Goal: Communication & Community: Ask a question

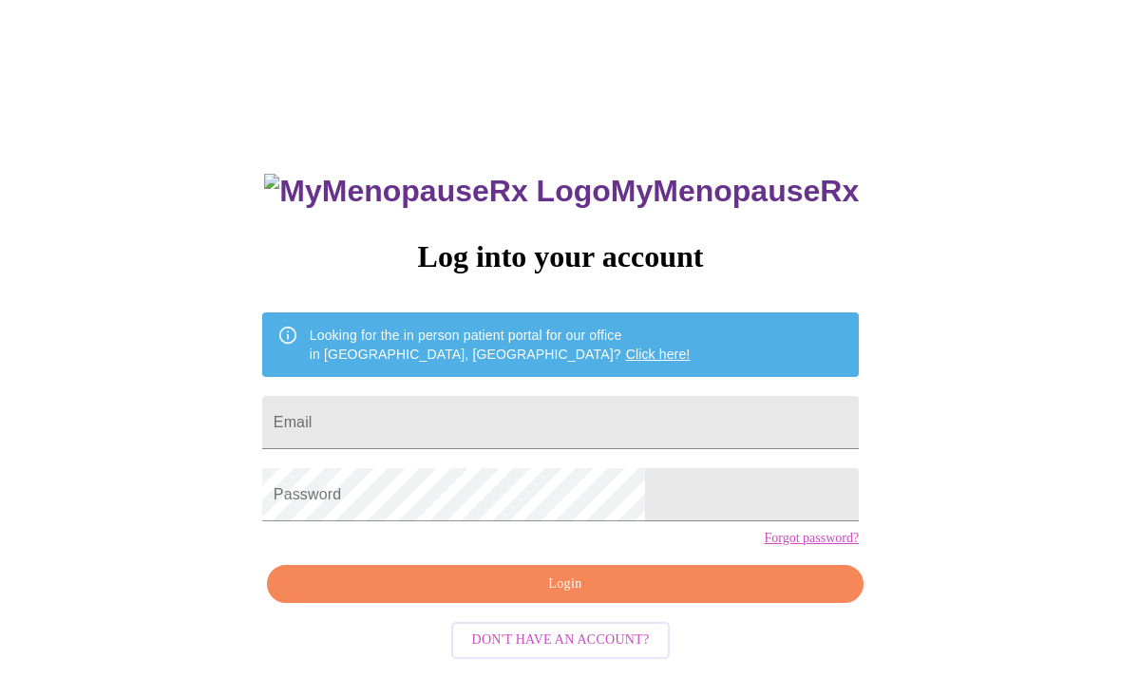
scroll to position [231, 0]
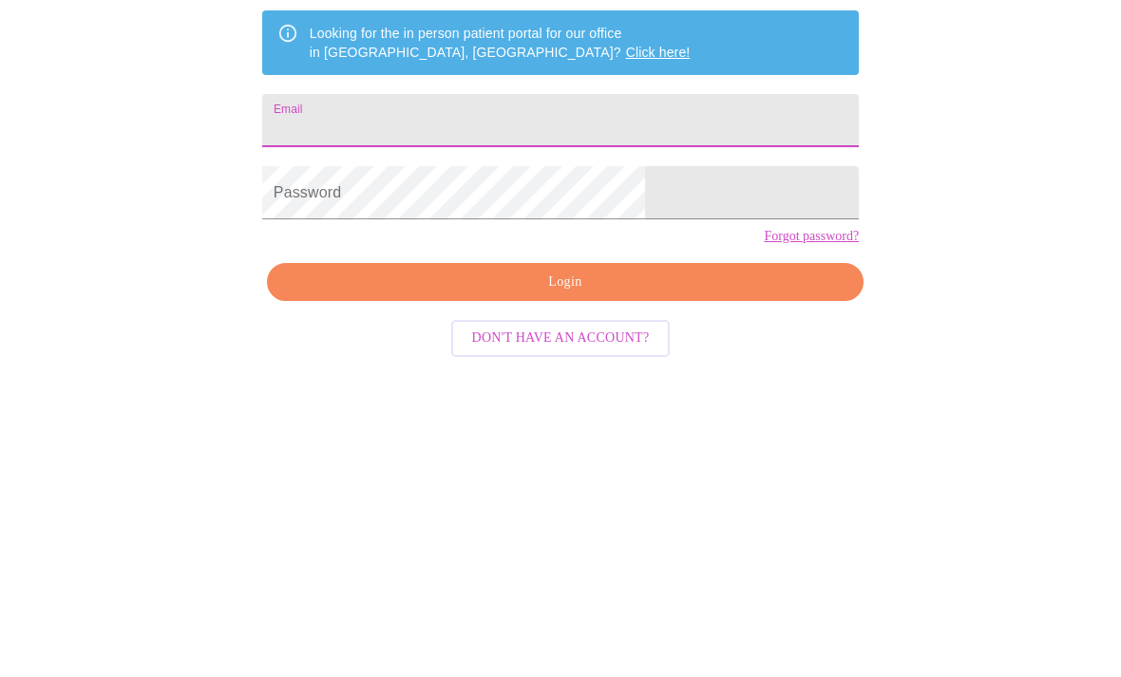
type input "[US_STATE][EMAIL_ADDRESS][PERSON_NAME][DOMAIN_NAME]"
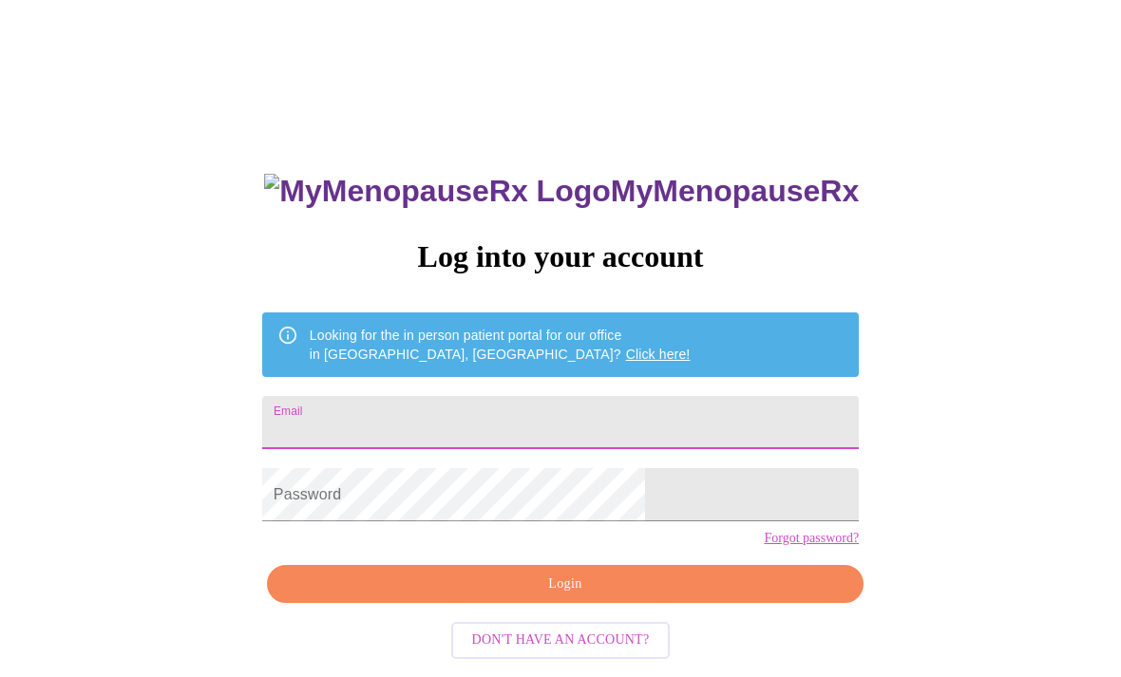
type input "[US_STATE][EMAIL_ADDRESS][PERSON_NAME][DOMAIN_NAME]"
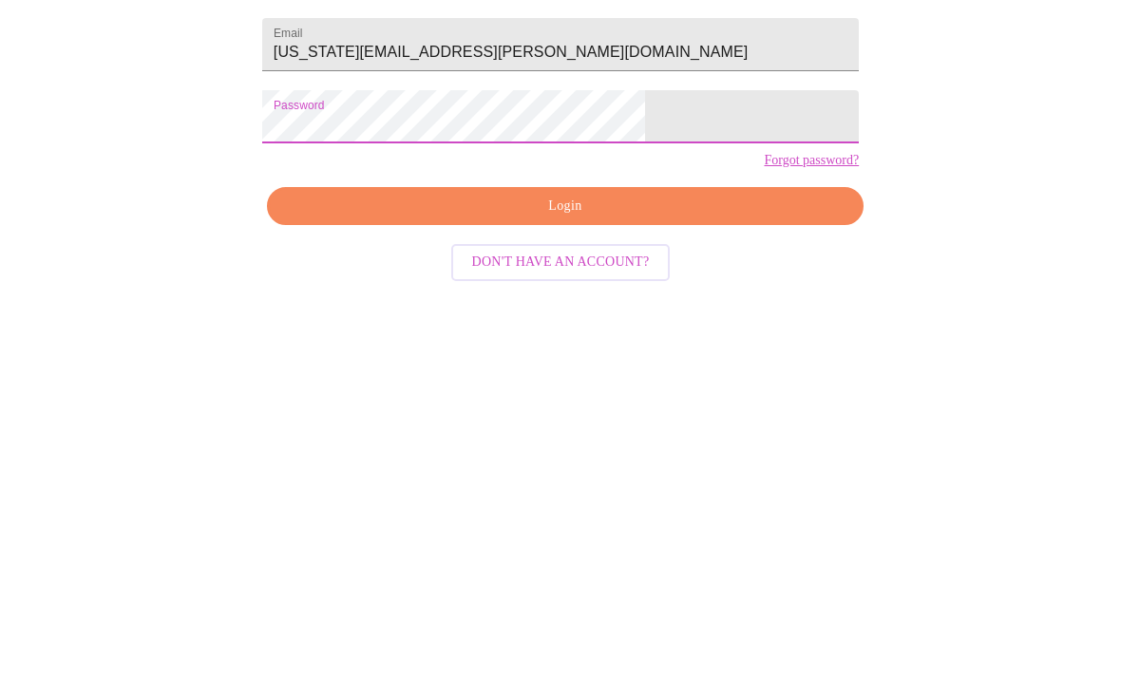
scroll to position [80, 0]
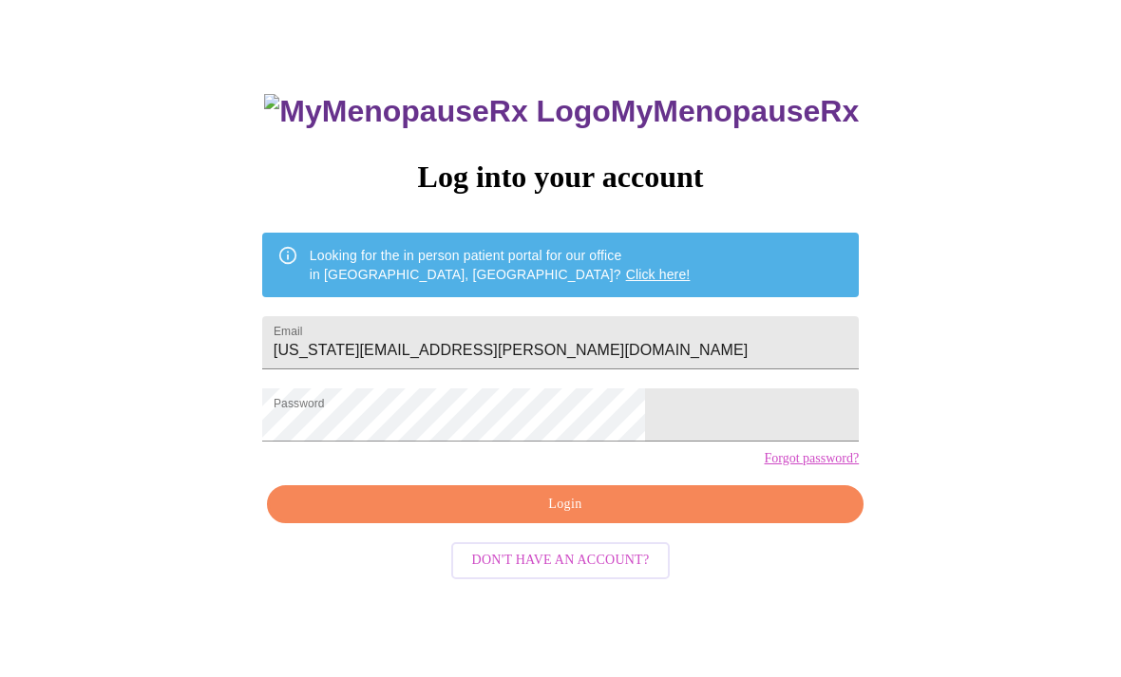
click at [593, 517] on span "Login" at bounding box center [565, 505] width 553 height 24
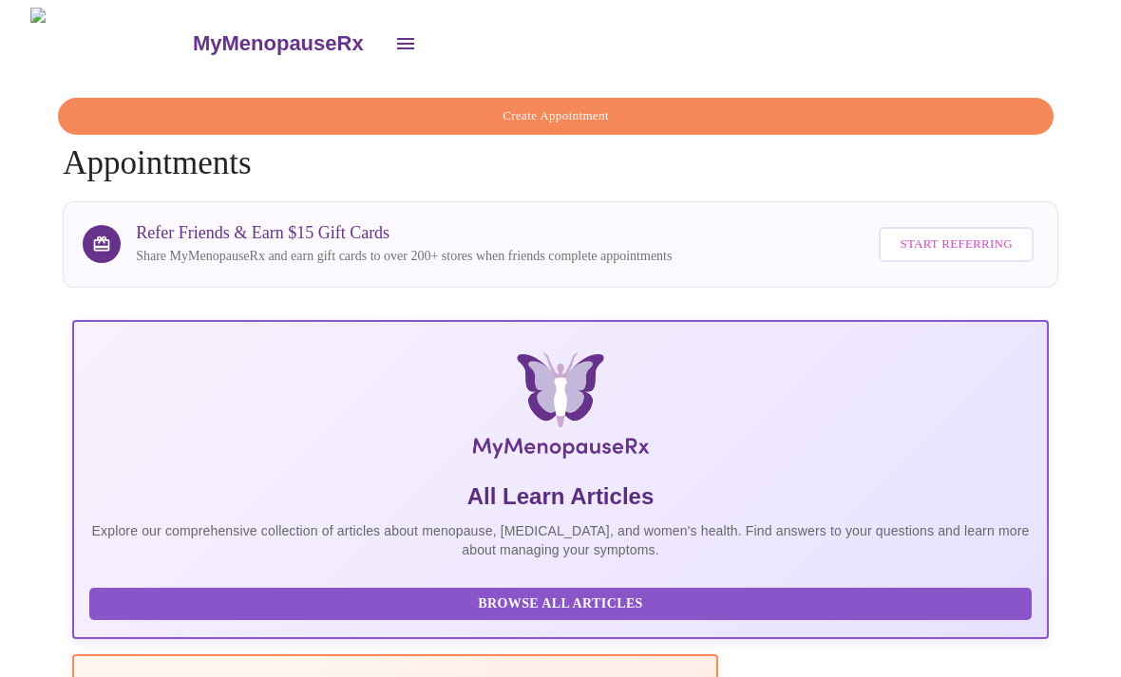
click at [394, 38] on icon "open drawer" at bounding box center [405, 43] width 23 height 23
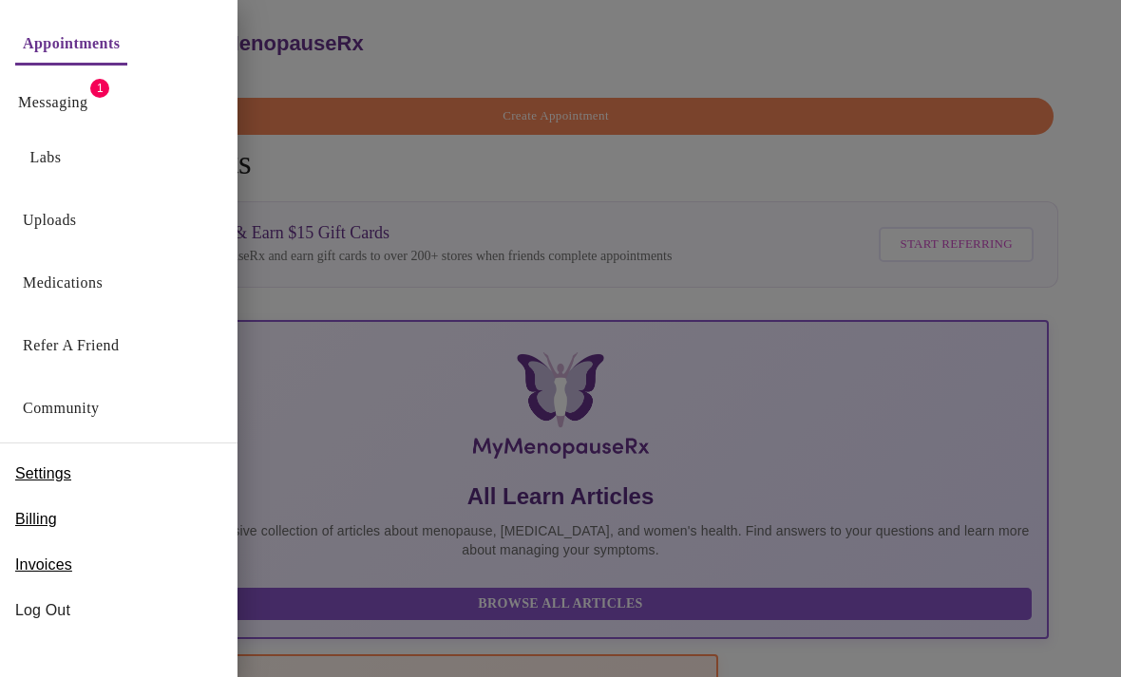
click at [72, 97] on link "Messaging" at bounding box center [52, 102] width 69 height 27
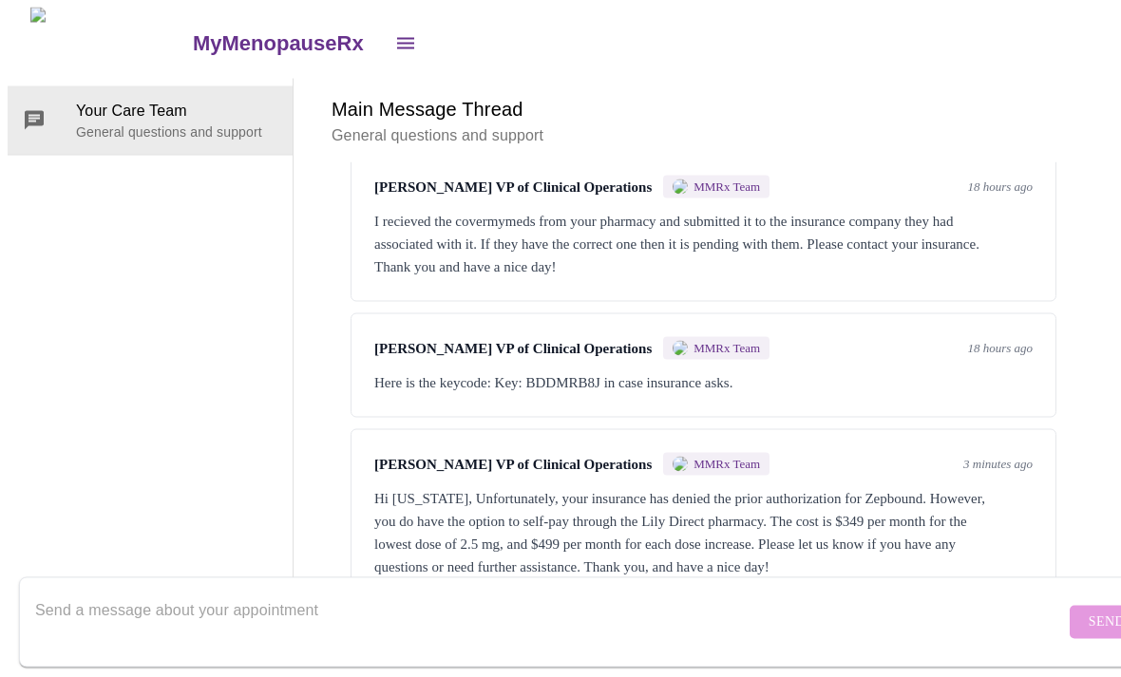
scroll to position [71, 0]
click at [953, 105] on div "You 18 hours ago So you submitted it again to the correct insurance?" at bounding box center [703, 92] width 706 height 98
